Goal: Information Seeking & Learning: Learn about a topic

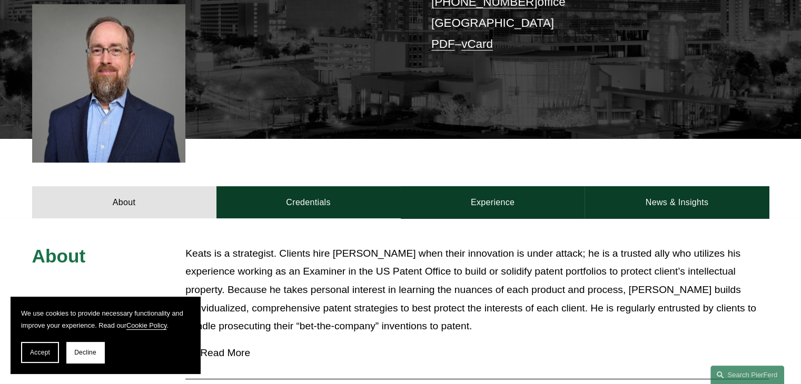
scroll to position [281, 0]
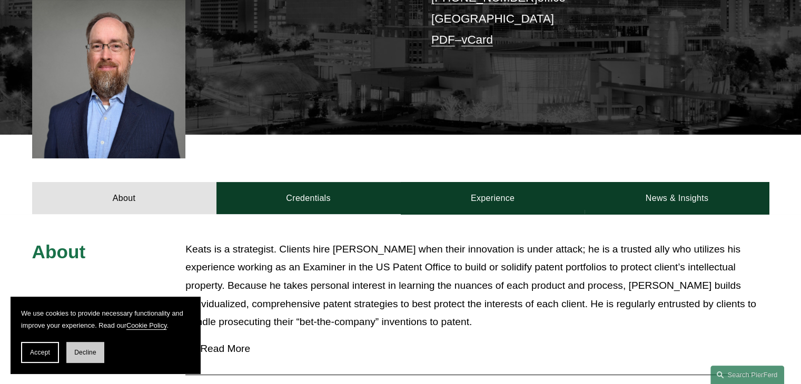
click at [80, 357] on button "Decline" at bounding box center [85, 352] width 38 height 21
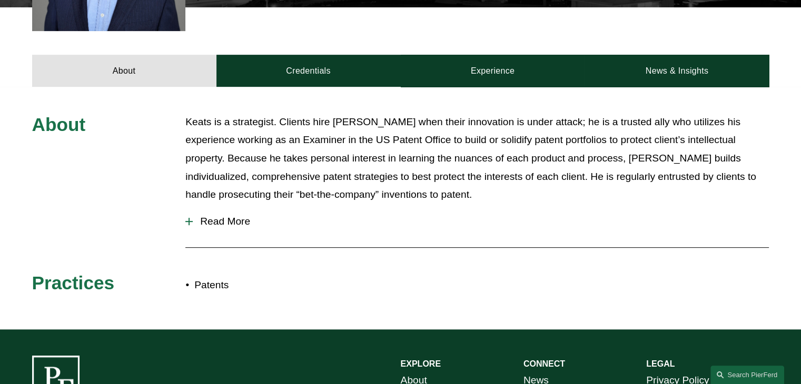
scroll to position [410, 0]
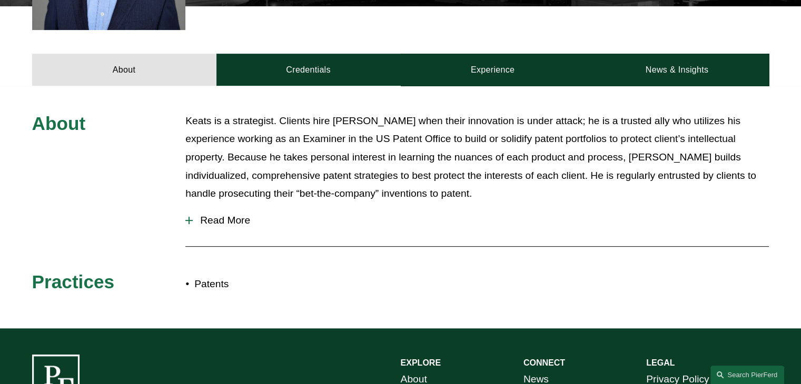
click at [221, 218] on span "Read More" at bounding box center [481, 221] width 576 height 12
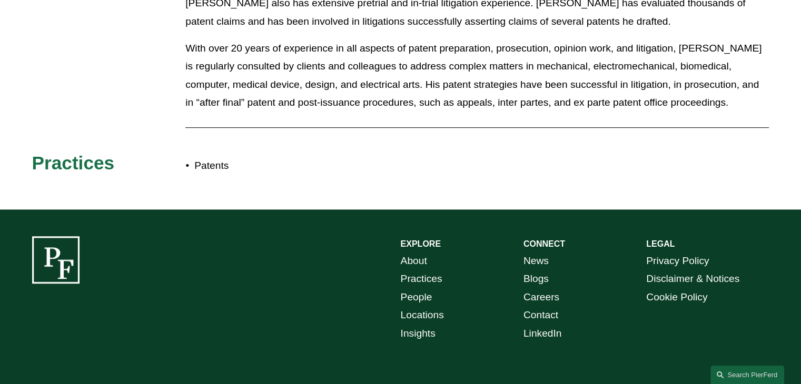
scroll to position [650, 0]
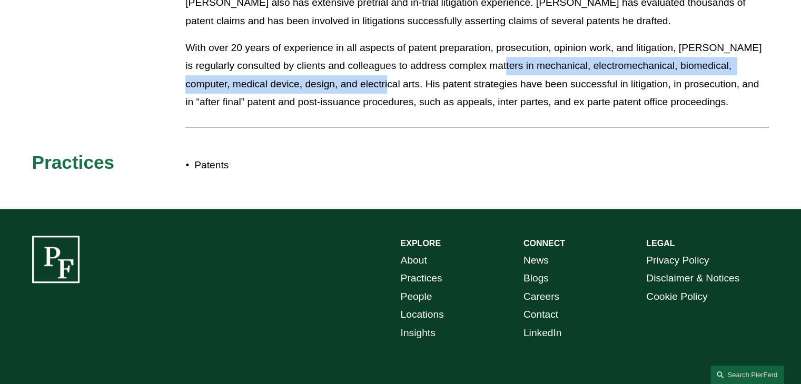
drag, startPoint x: 485, startPoint y: 67, endPoint x: 334, endPoint y: 82, distance: 151.8
click at [334, 82] on p "With over 20 years of experience in all aspects of patent preparation, prosecut…" at bounding box center [476, 75] width 583 height 73
copy p "mechanical, electromechanical, biomedical, computer, medical device, design, an…"
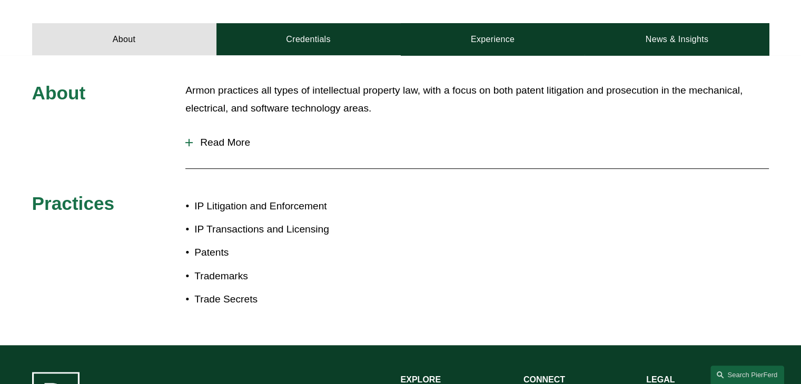
scroll to position [442, 0]
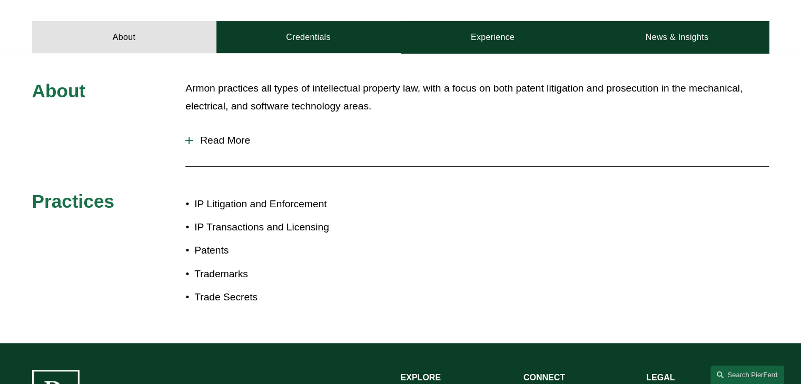
click at [234, 142] on span "Read More" at bounding box center [481, 141] width 576 height 12
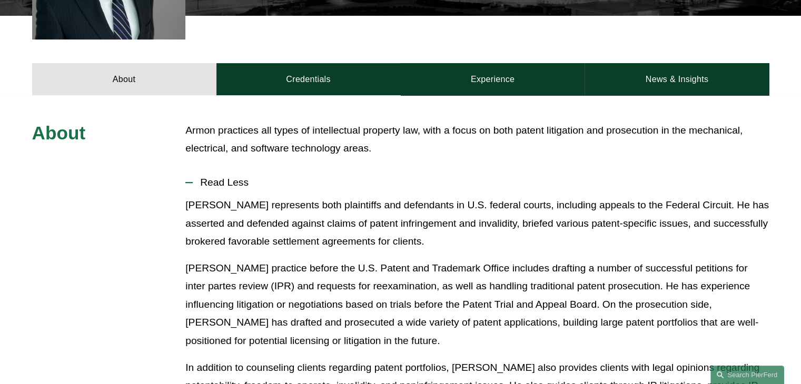
scroll to position [400, 0]
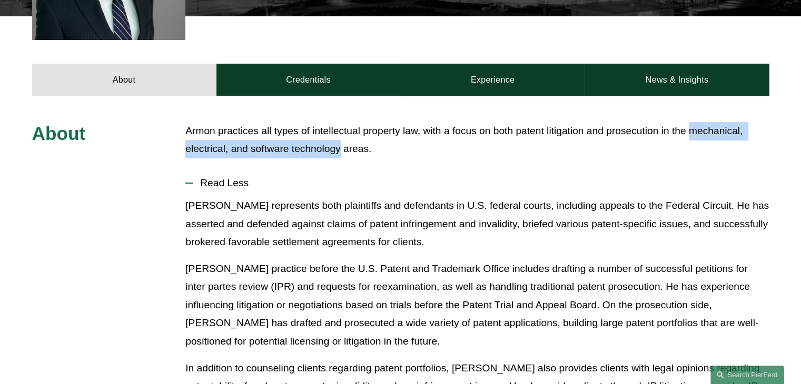
drag, startPoint x: 690, startPoint y: 131, endPoint x: 338, endPoint y: 152, distance: 352.8
click at [338, 152] on p "Armon practices all types of intellectual property law, with a focus on both pa…" at bounding box center [476, 140] width 583 height 36
copy p "mechanical, electrical, and software technology"
